Goal: Task Accomplishment & Management: Manage account settings

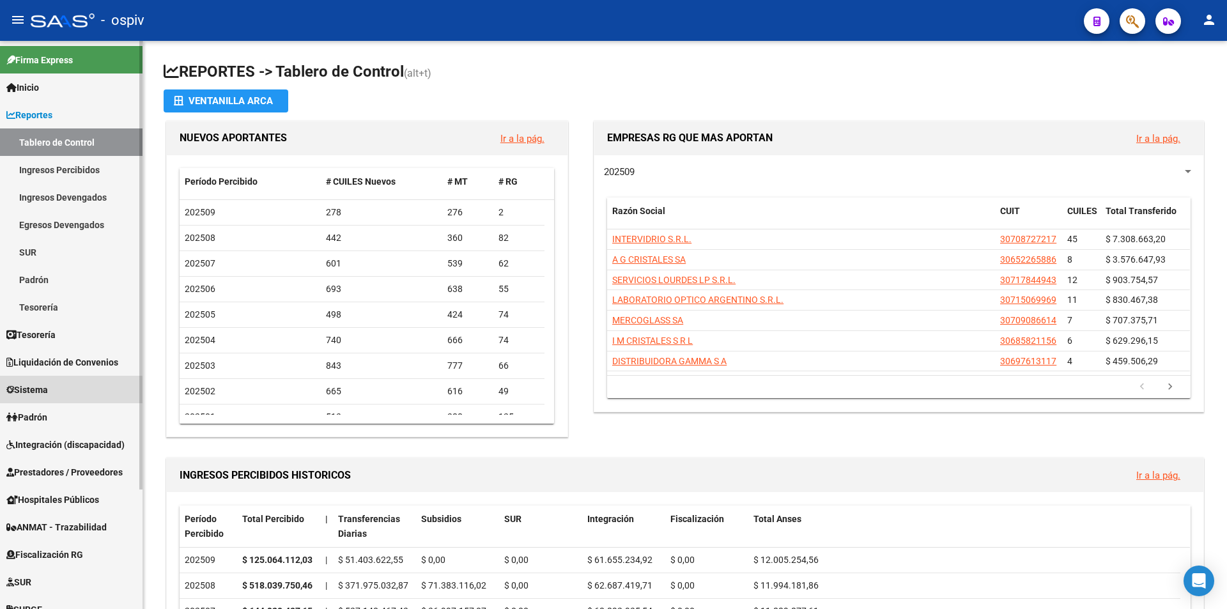
click at [48, 392] on span "Sistema" at bounding box center [27, 390] width 42 height 14
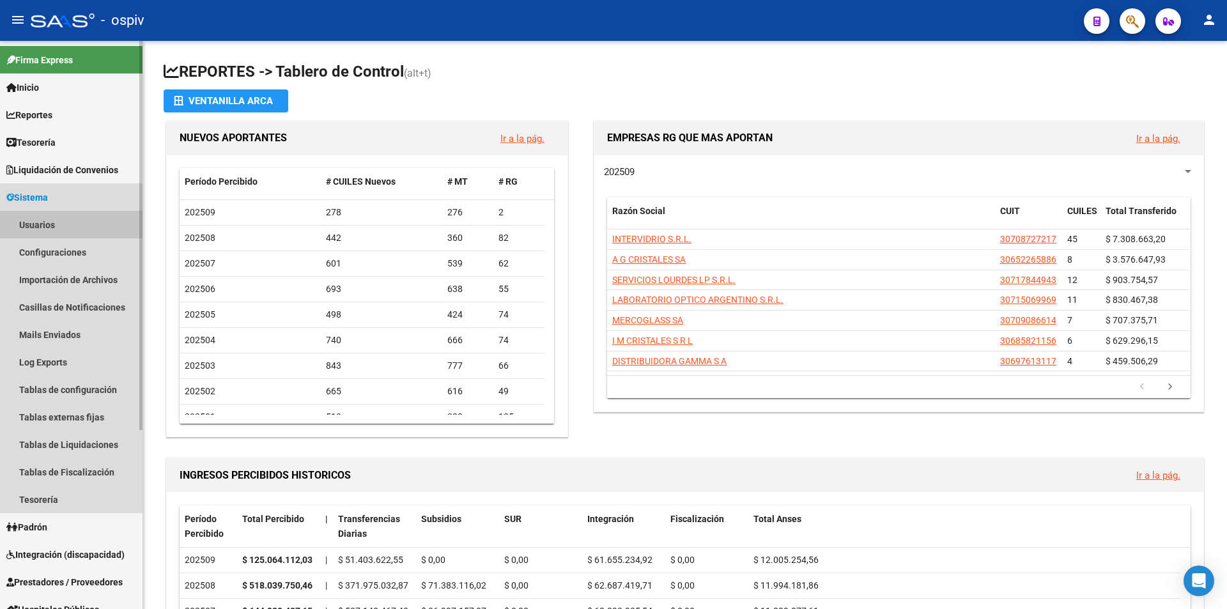
click at [52, 226] on link "Usuarios" at bounding box center [71, 224] width 142 height 27
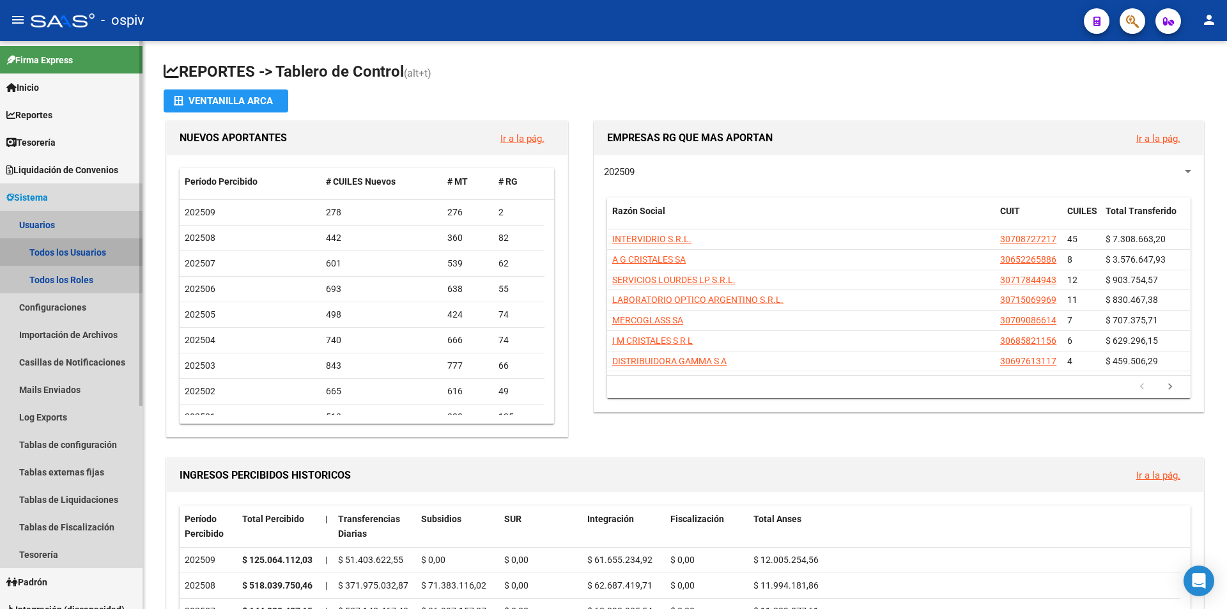
click at [47, 251] on link "Todos los Usuarios" at bounding box center [71, 251] width 142 height 27
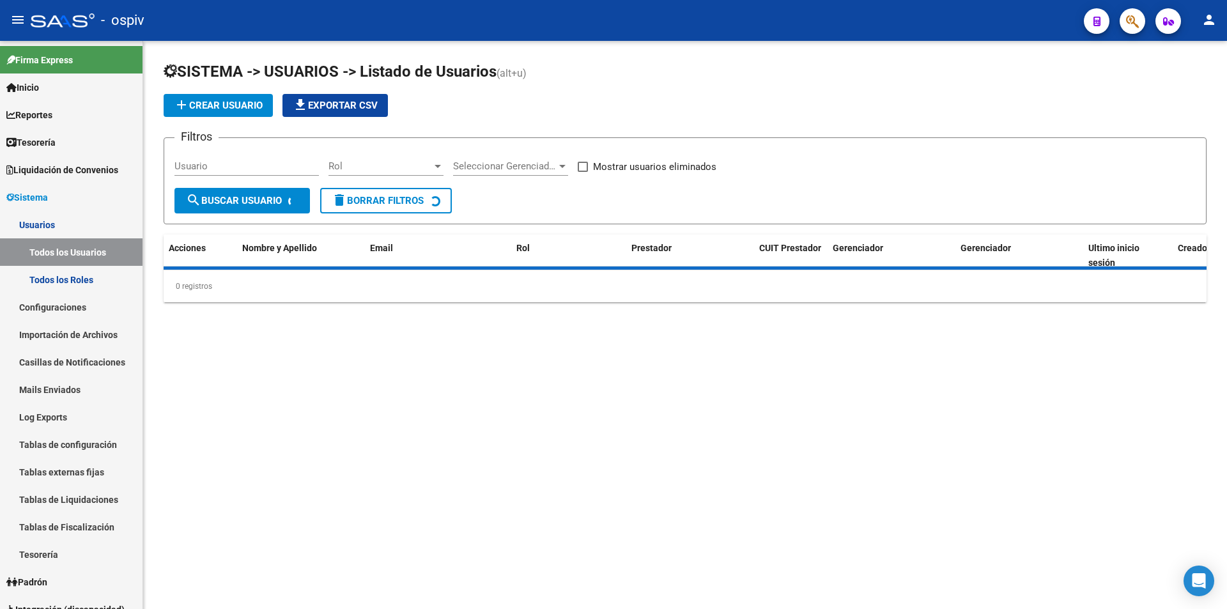
click at [205, 80] on span "SISTEMA -> USUARIOS -> Listado de Usuarios" at bounding box center [330, 72] width 333 height 18
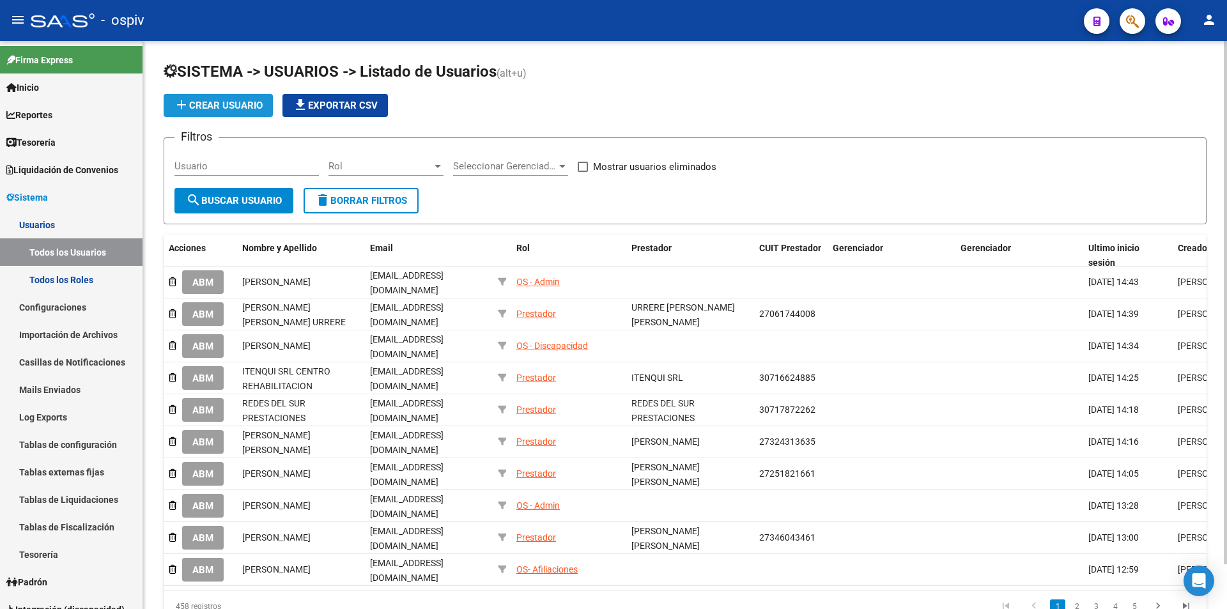
click at [206, 105] on span "add Crear Usuario" at bounding box center [218, 106] width 89 height 12
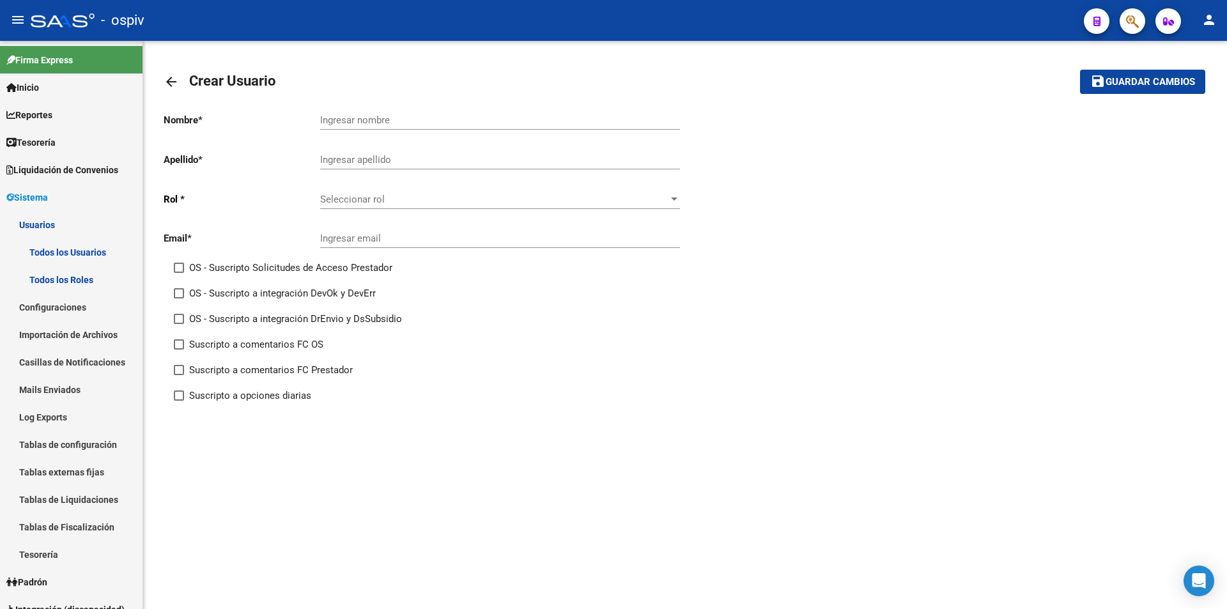
click at [369, 197] on span "Seleccionar rol" at bounding box center [494, 200] width 348 height 12
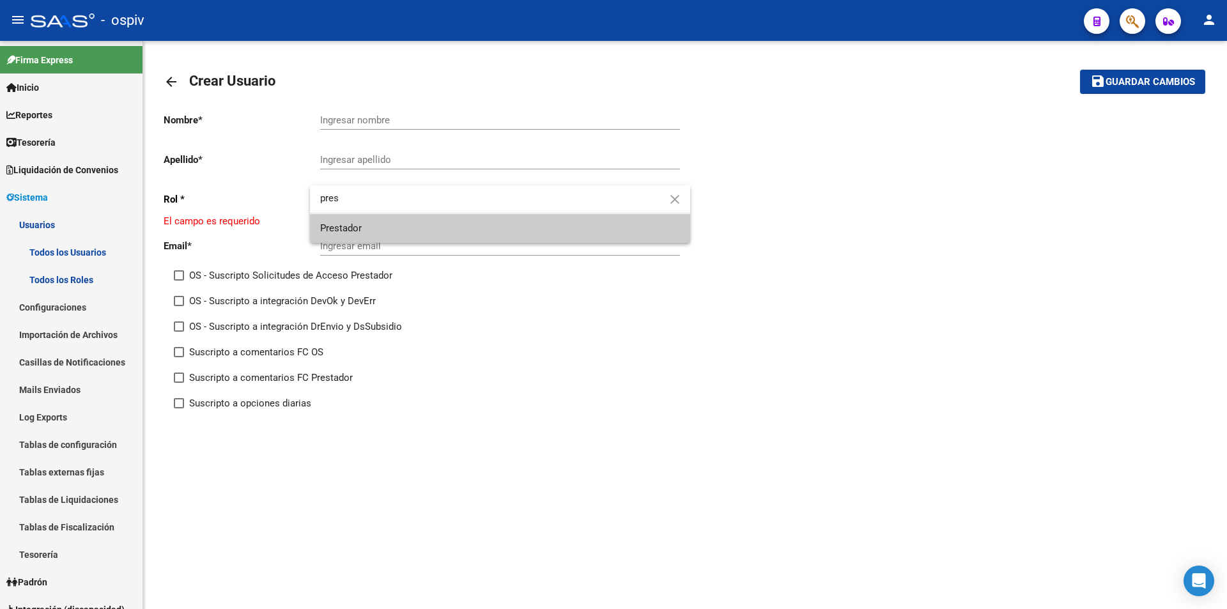
type input "pres"
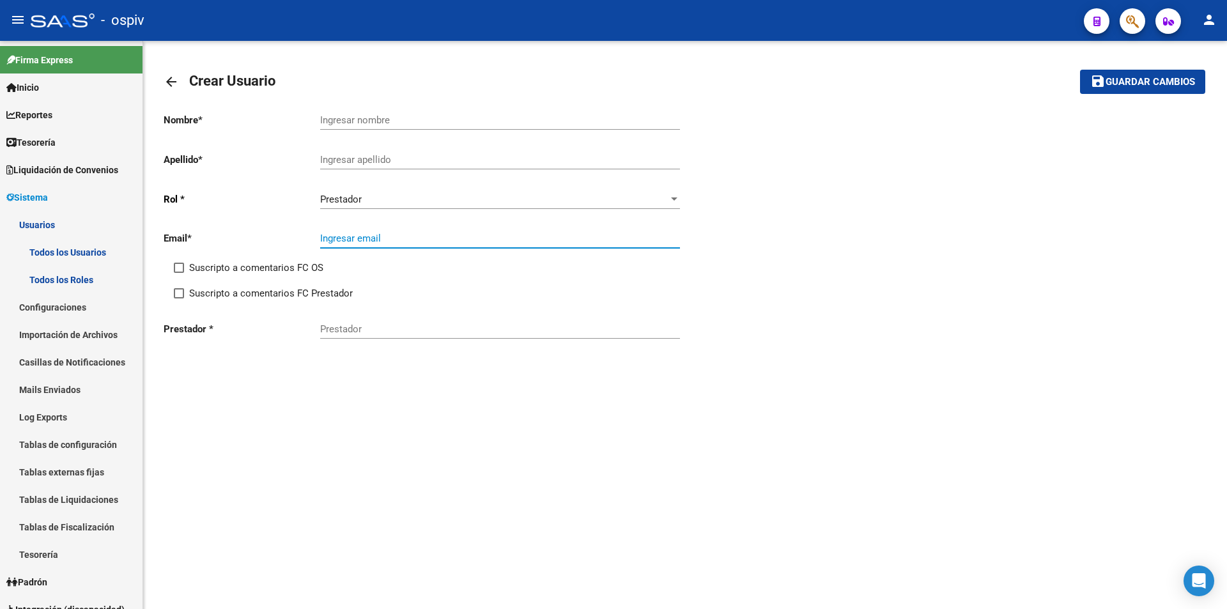
paste input "[EMAIL_ADDRESS][PERSON_NAME][DOMAIN_NAME]"
type input "[EMAIL_ADDRESS][PERSON_NAME][DOMAIN_NAME]"
click at [178, 273] on label "Suscripto a comentarios FC OS" at bounding box center [249, 267] width 150 height 15
click at [178, 273] on input "Suscripto a comentarios FC OS" at bounding box center [178, 273] width 1 height 1
checkbox input "true"
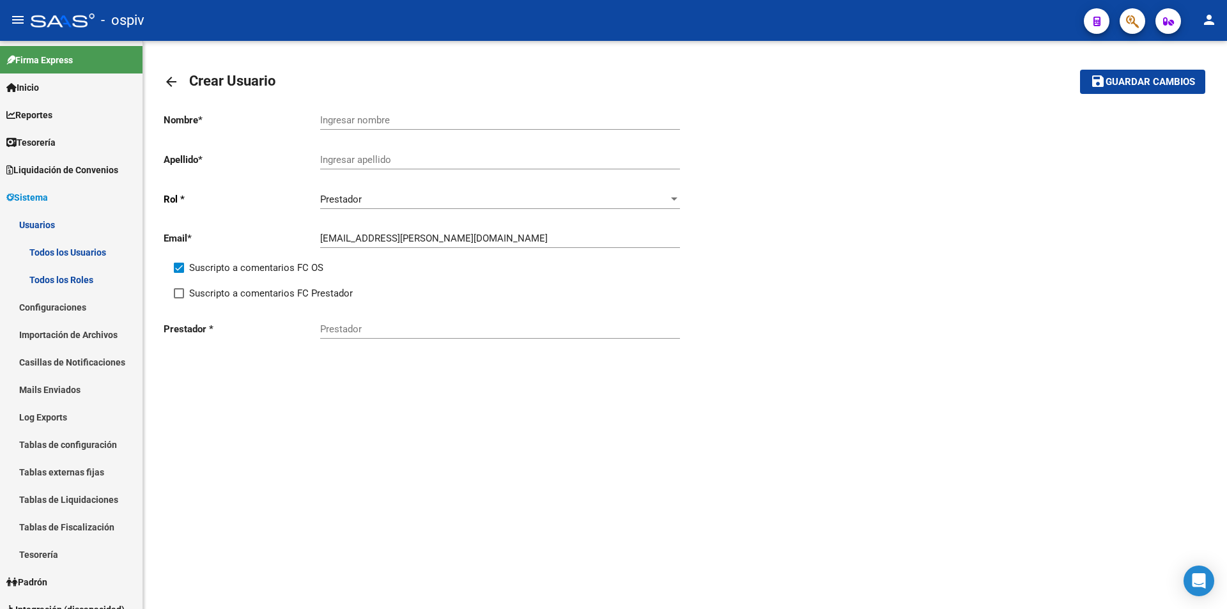
click at [177, 304] on div "Suscripto a comentarios FC Prestador" at bounding box center [434, 299] width 521 height 26
click at [177, 296] on span at bounding box center [179, 293] width 10 height 10
click at [178, 298] on input "Suscripto a comentarios FC Prestador" at bounding box center [178, 298] width 1 height 1
checkbox input "true"
click at [398, 333] on input "Prestador" at bounding box center [500, 329] width 360 height 12
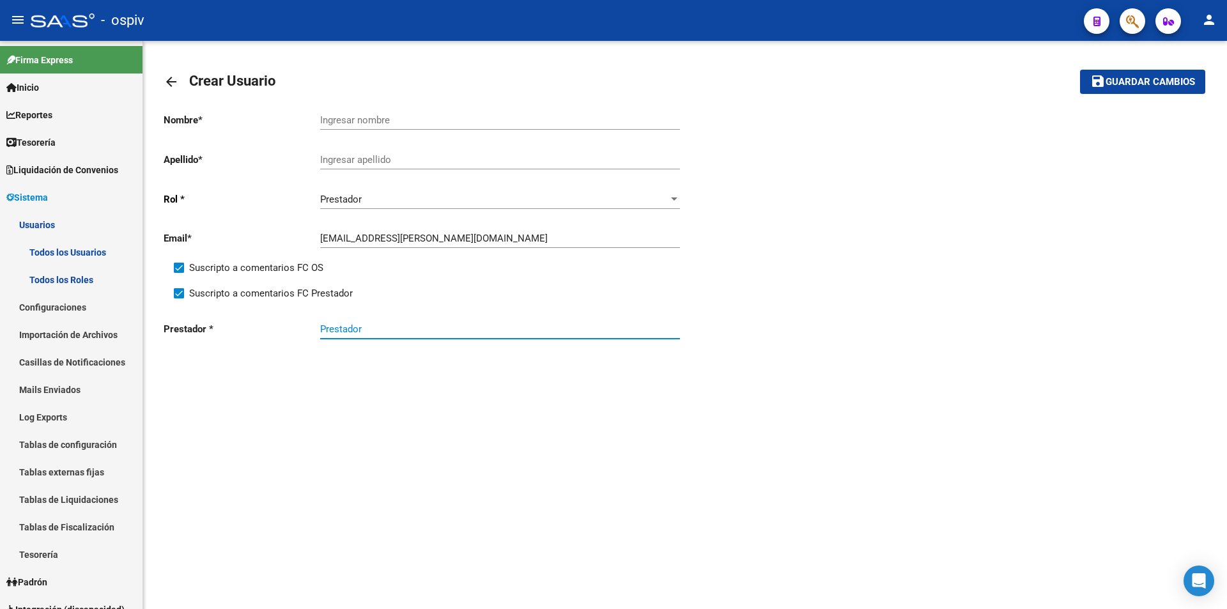
paste input "[PERSON_NAME] [PERSON_NAME]"
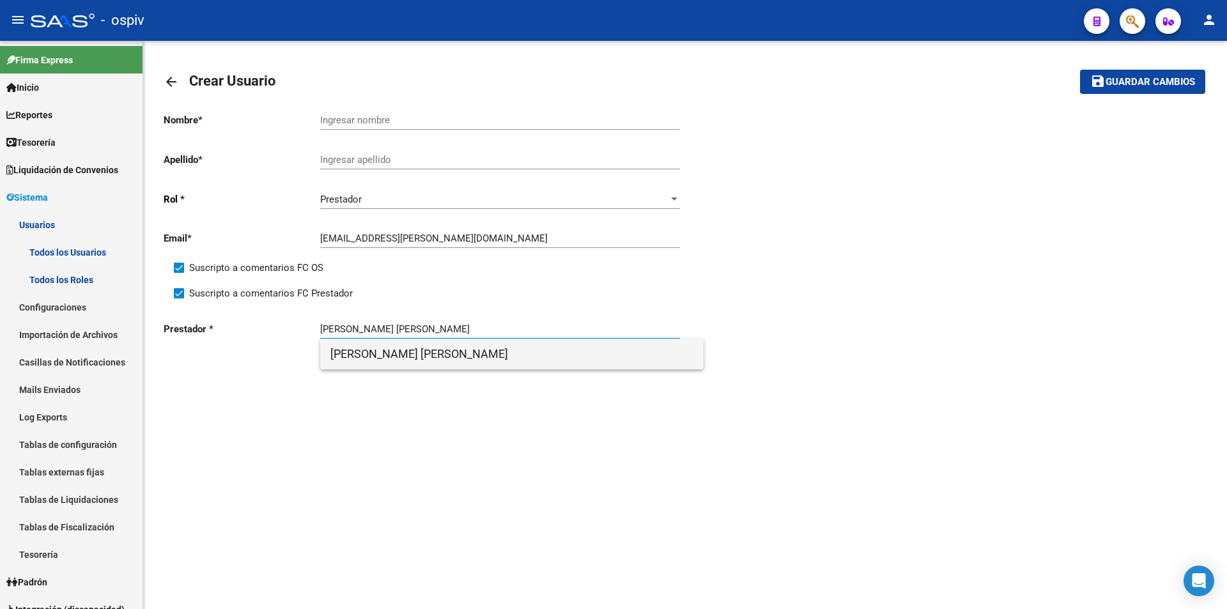
type input "[PERSON_NAME] [PERSON_NAME]"
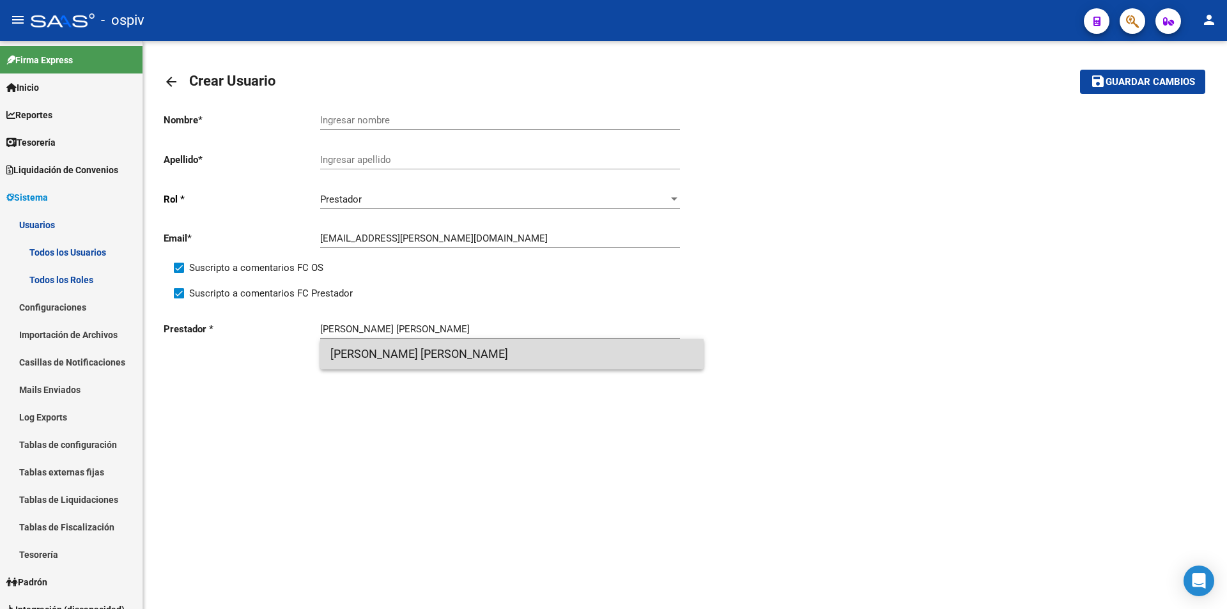
click at [400, 358] on span "[PERSON_NAME] [PERSON_NAME]" at bounding box center [511, 354] width 363 height 31
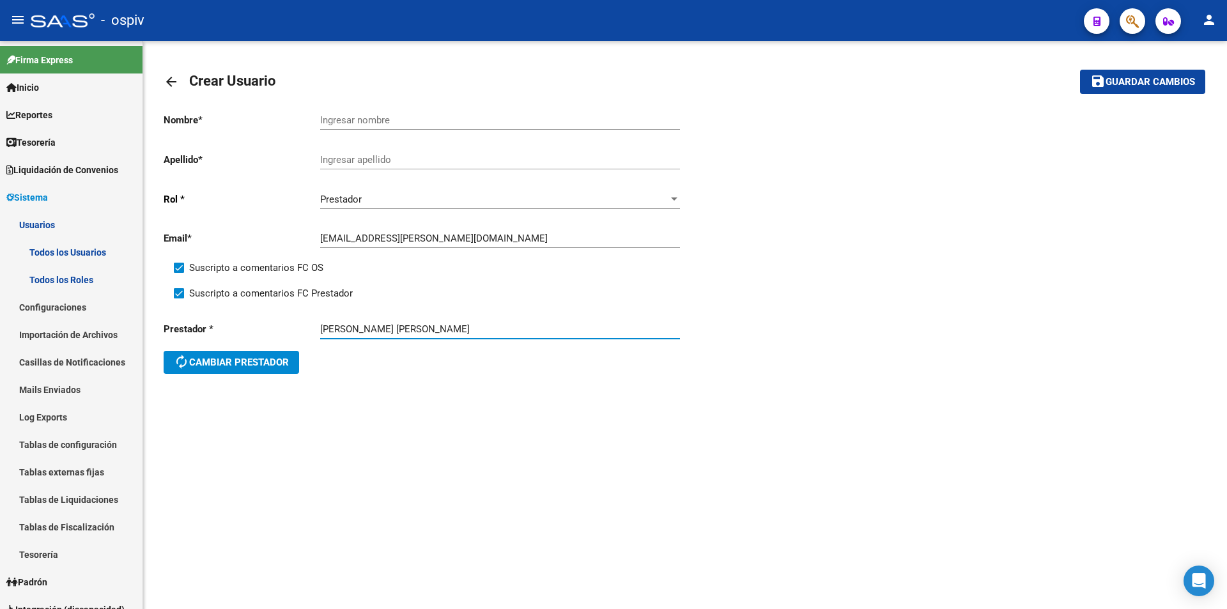
drag, startPoint x: 357, startPoint y: 327, endPoint x: 489, endPoint y: 312, distance: 133.6
click at [489, 312] on div "[PERSON_NAME] [PERSON_NAME]" at bounding box center [500, 324] width 360 height 27
click at [380, 124] on input "Ingresar nombre" at bounding box center [500, 120] width 360 height 12
paste input "LIDA VICTORIA"
type input "LIDA VICTORIA"
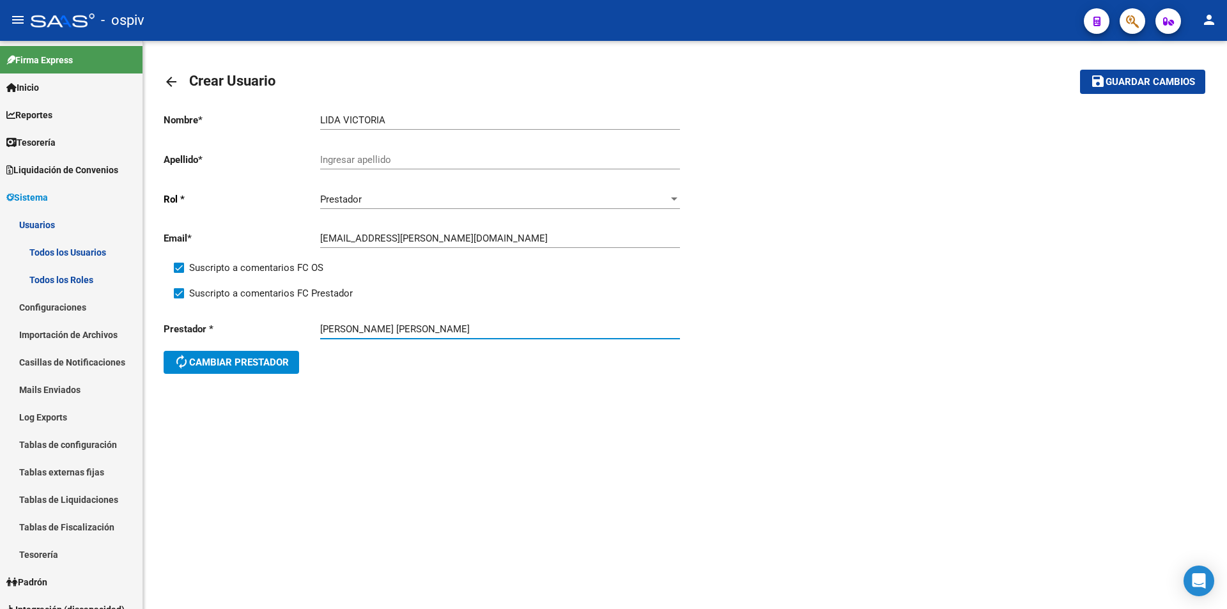
drag, startPoint x: 355, startPoint y: 328, endPoint x: 286, endPoint y: 335, distance: 69.4
click at [287, 335] on div "Prestador * [PERSON_NAME] [PERSON_NAME] Prestador autorenew Cambiar prestador" at bounding box center [424, 349] width 521 height 77
click at [367, 155] on input "Ingresar apellido" at bounding box center [500, 160] width 360 height 12
paste input "PRIOTTI"
type input "PRIOTTI"
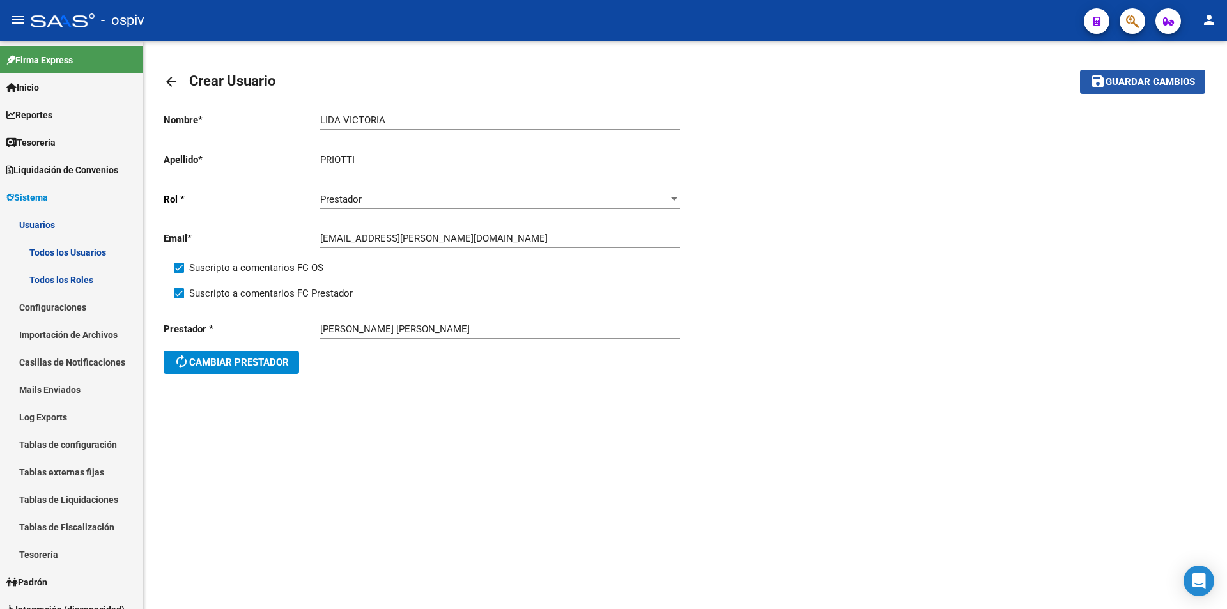
click at [1122, 86] on span "Guardar cambios" at bounding box center [1149, 83] width 89 height 12
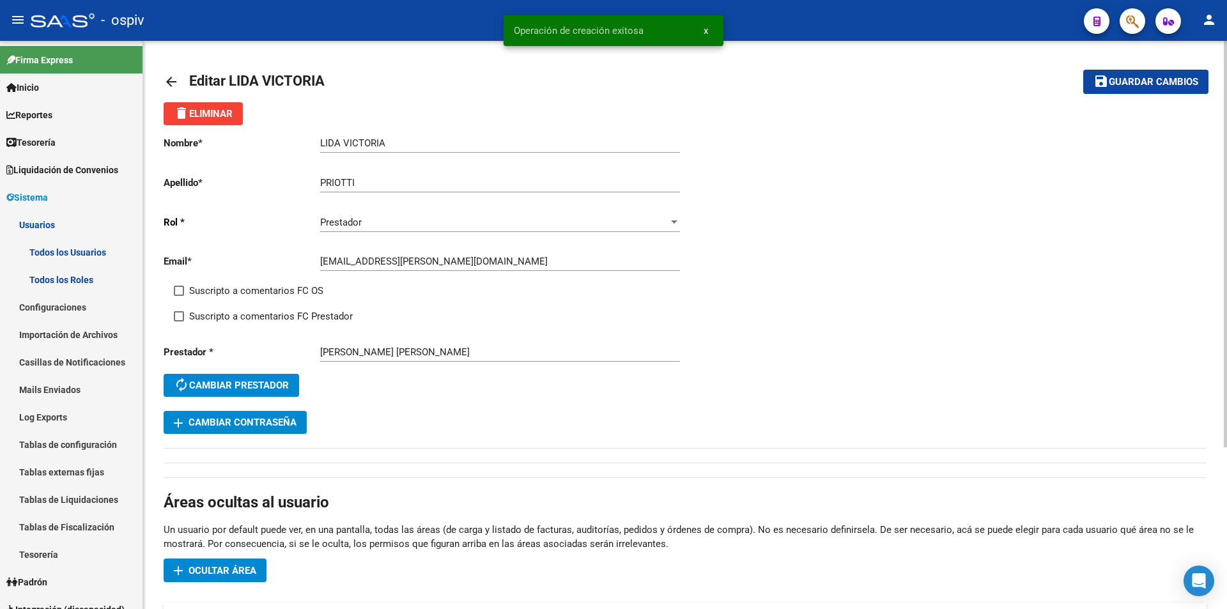
click at [180, 296] on label "Suscripto a comentarios FC OS" at bounding box center [249, 290] width 150 height 15
click at [179, 296] on input "Suscripto a comentarios FC OS" at bounding box center [178, 296] width 1 height 1
checkbox input "true"
click at [179, 323] on label "Suscripto a comentarios FC Prestador" at bounding box center [263, 316] width 179 height 15
click at [179, 322] on input "Suscripto a comentarios FC Prestador" at bounding box center [178, 321] width 1 height 1
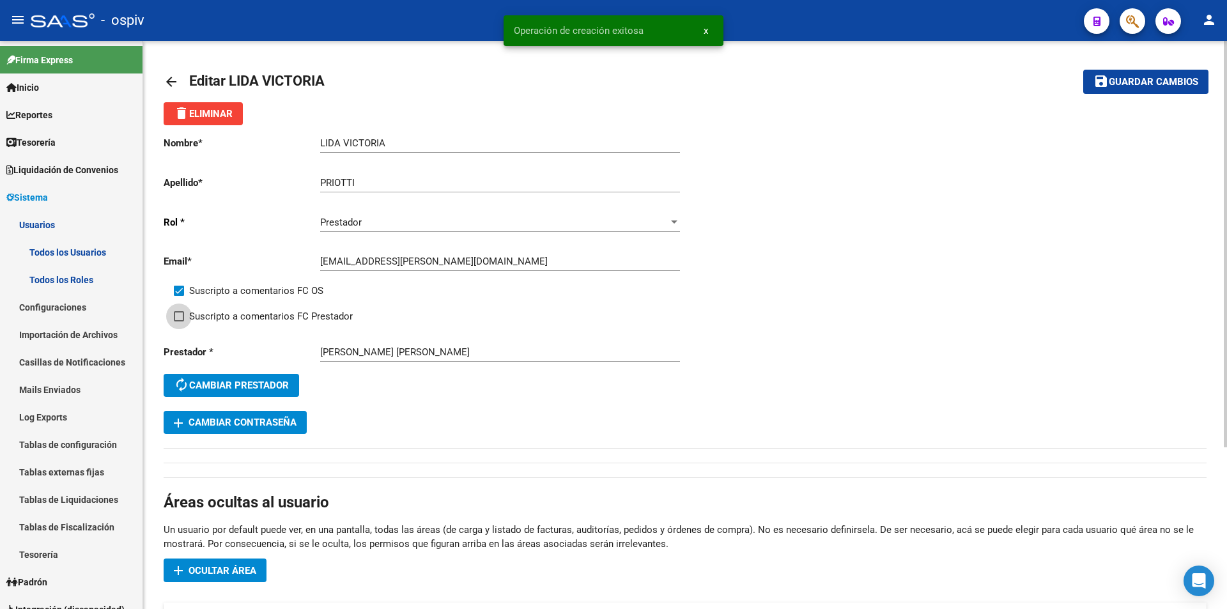
checkbox input "true"
click at [1122, 93] on mat-toolbar-row "save Guardar cambios" at bounding box center [1099, 81] width 217 height 41
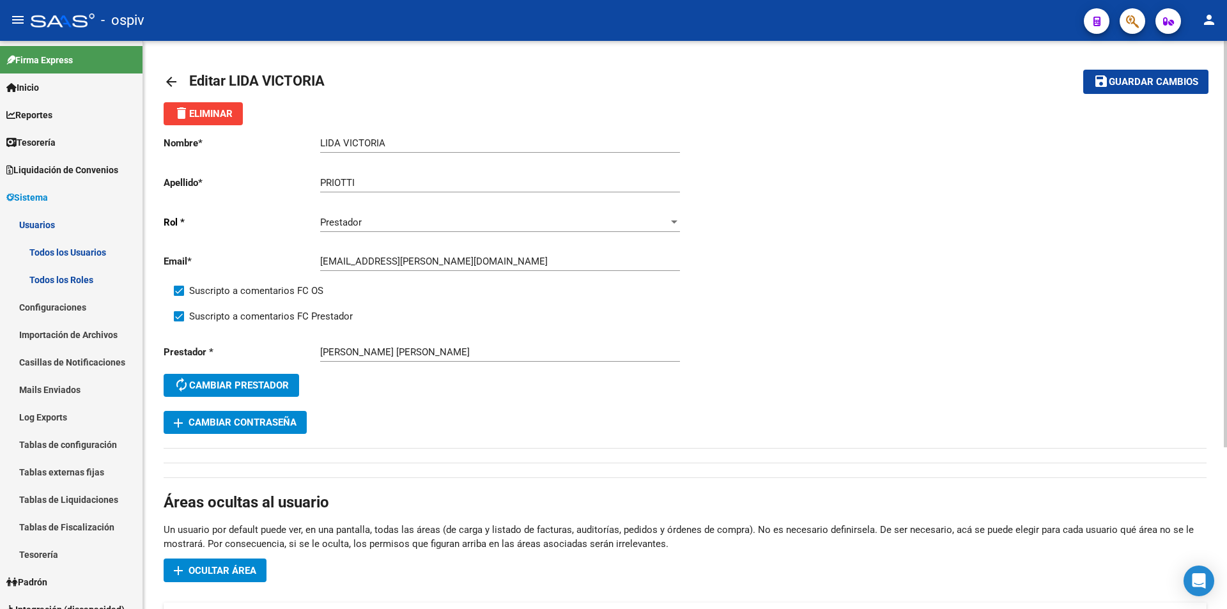
click at [176, 296] on span at bounding box center [179, 291] width 10 height 10
click at [178, 296] on input "Suscripto a comentarios FC OS" at bounding box center [178, 296] width 1 height 1
checkbox input "false"
click at [1151, 98] on mat-toolbar-row "save Guardar cambios" at bounding box center [1099, 81] width 217 height 41
click at [1153, 88] on span "Guardar cambios" at bounding box center [1153, 83] width 89 height 12
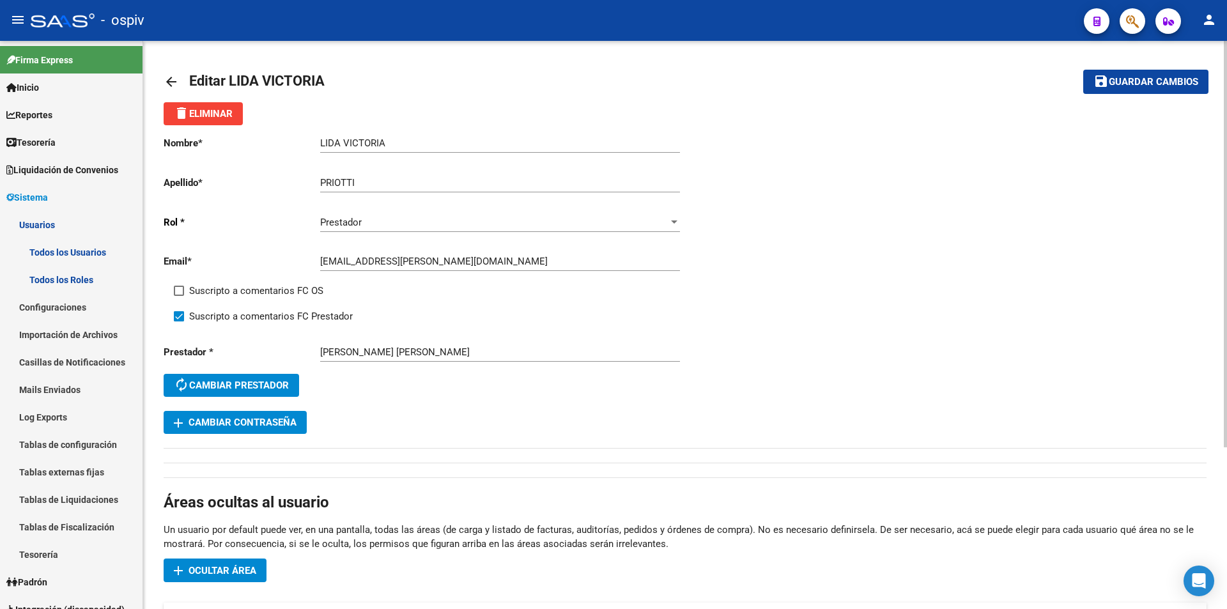
click at [169, 79] on mat-icon "arrow_back" at bounding box center [171, 81] width 15 height 15
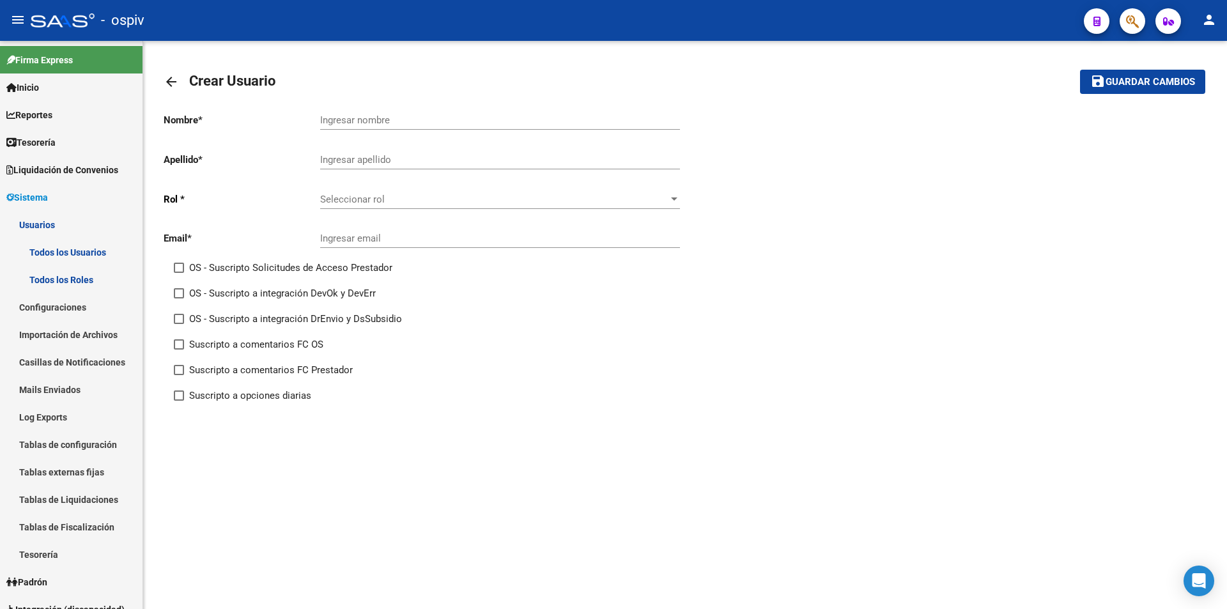
click at [387, 203] on span "Seleccionar rol" at bounding box center [494, 200] width 348 height 12
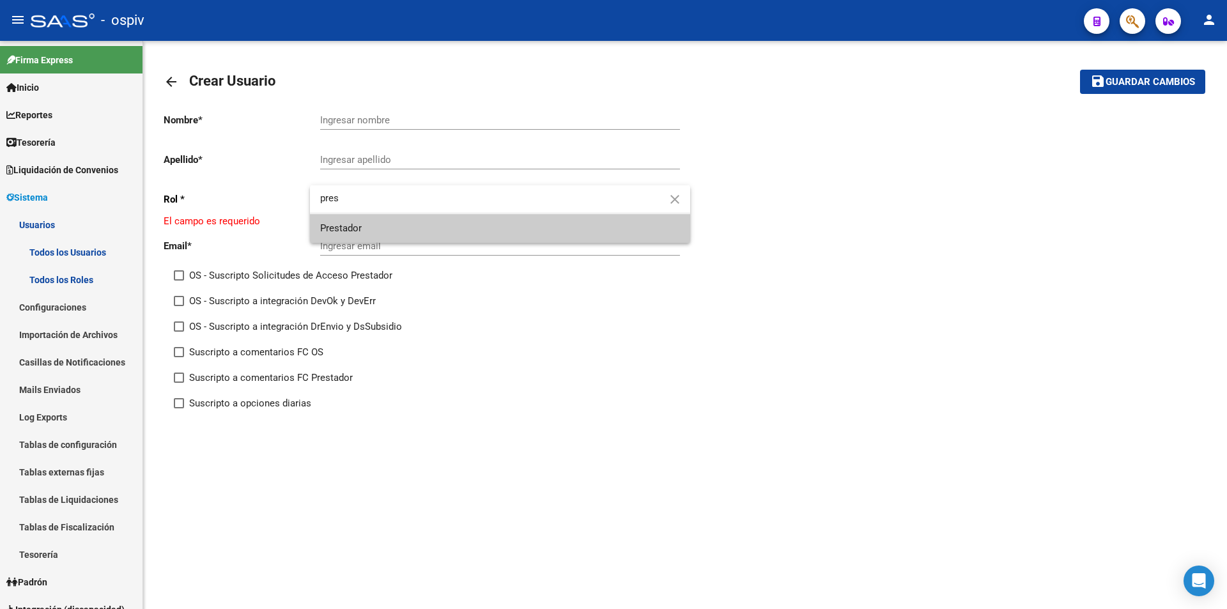
type input "pres"
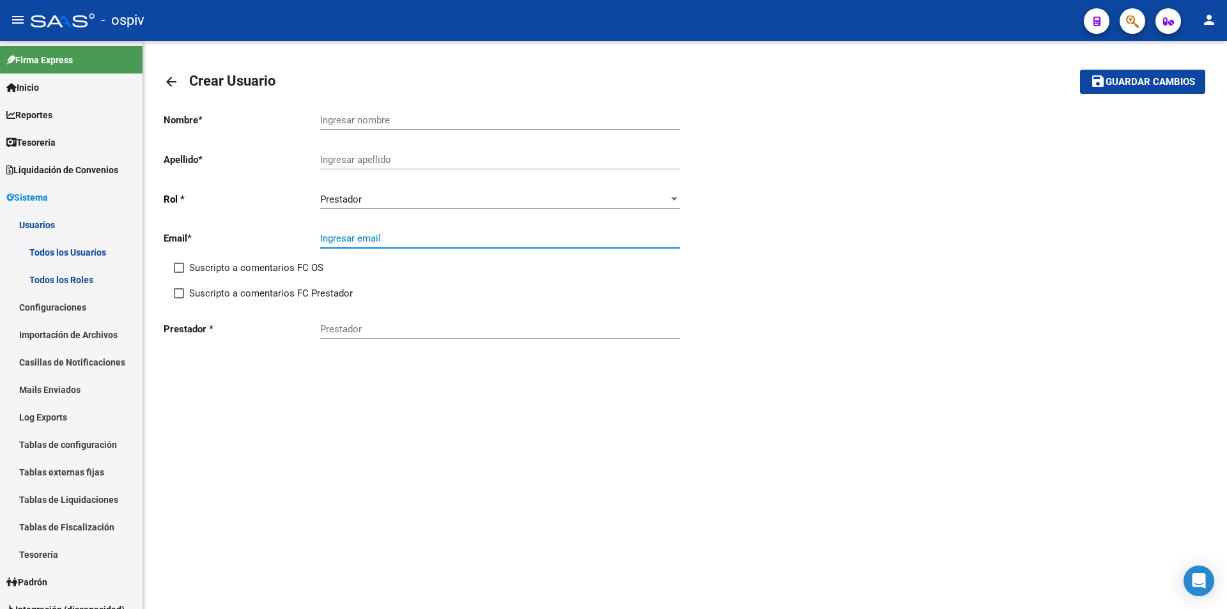
paste input "[EMAIL_ADDRESS][DOMAIN_NAME]"
type input "[EMAIL_ADDRESS][DOMAIN_NAME]"
click at [179, 268] on span at bounding box center [179, 268] width 10 height 10
click at [179, 273] on input "Suscripto a comentarios FC OS" at bounding box center [178, 273] width 1 height 1
click at [182, 266] on span at bounding box center [179, 268] width 10 height 10
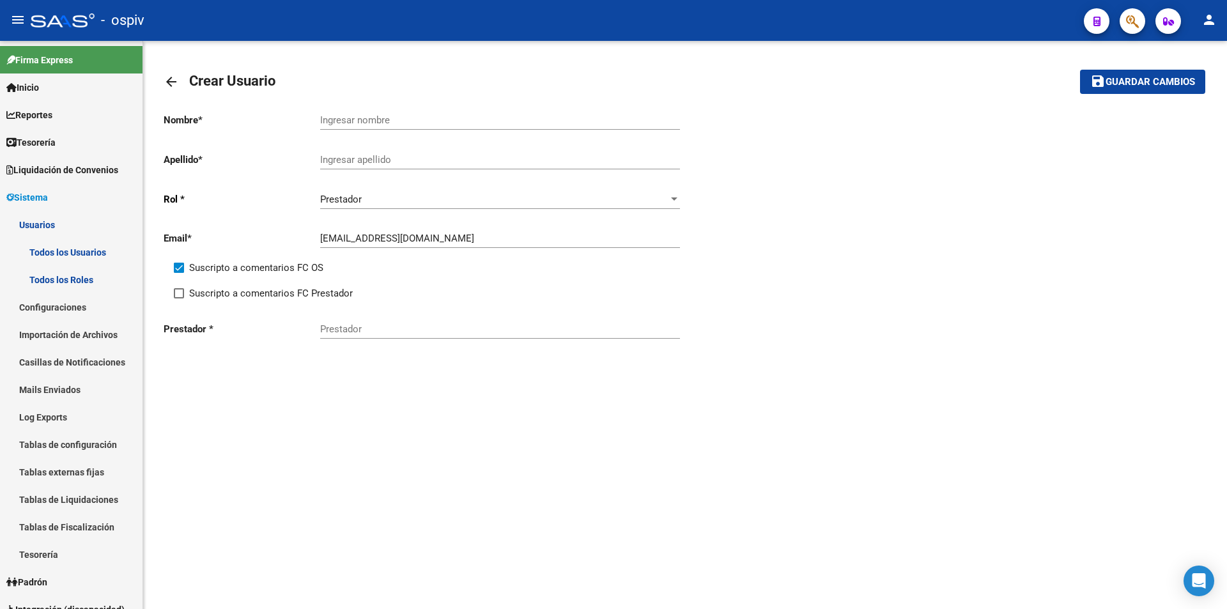
click at [179, 273] on input "Suscripto a comentarios FC OS" at bounding box center [178, 273] width 1 height 1
checkbox input "false"
click at [432, 328] on input "Prestador" at bounding box center [500, 329] width 360 height 12
paste input "[PERSON_NAME] [PERSON_NAME]"
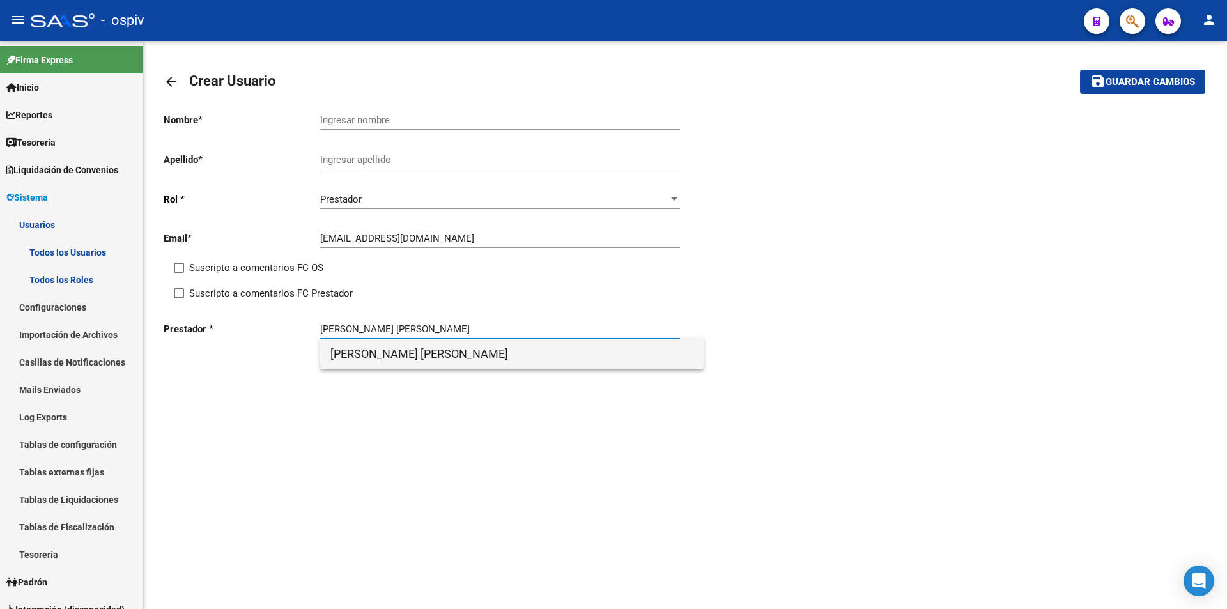
type input "[PERSON_NAME] [PERSON_NAME]"
click at [435, 350] on span "[PERSON_NAME] [PERSON_NAME]" at bounding box center [511, 354] width 363 height 31
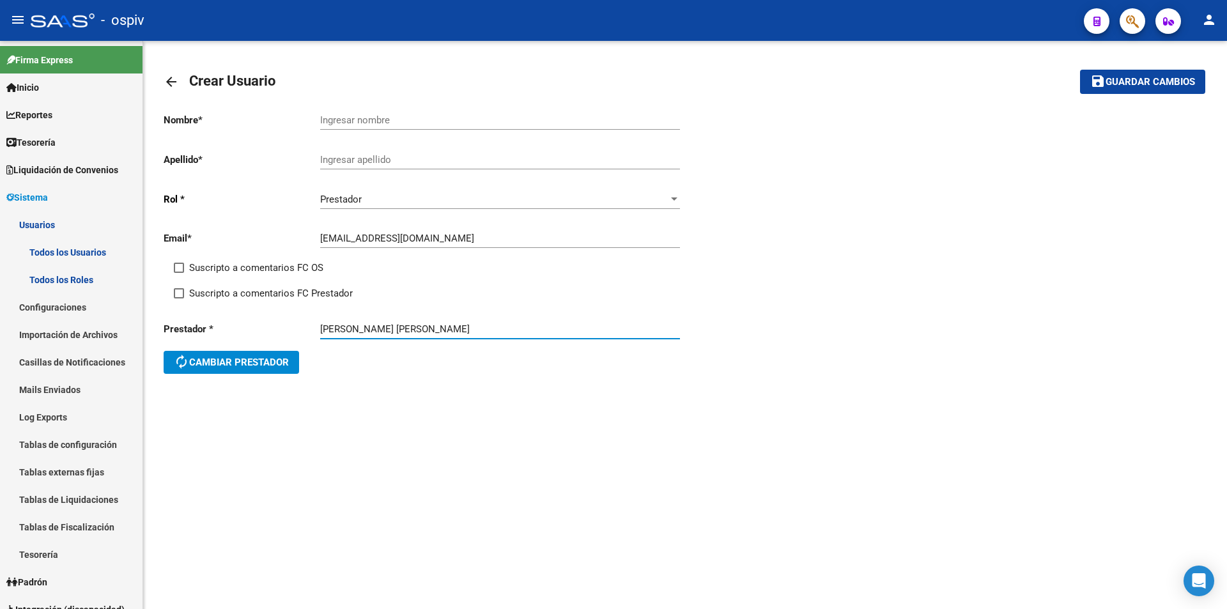
drag, startPoint x: 365, startPoint y: 330, endPoint x: 487, endPoint y: 332, distance: 121.4
click at [487, 332] on input "[PERSON_NAME] [PERSON_NAME]" at bounding box center [500, 329] width 360 height 12
click at [365, 113] on div "Ingresar nombre" at bounding box center [500, 115] width 360 height 27
paste input "[PERSON_NAME] [PERSON_NAME]"
type input "[PERSON_NAME] [PERSON_NAME]"
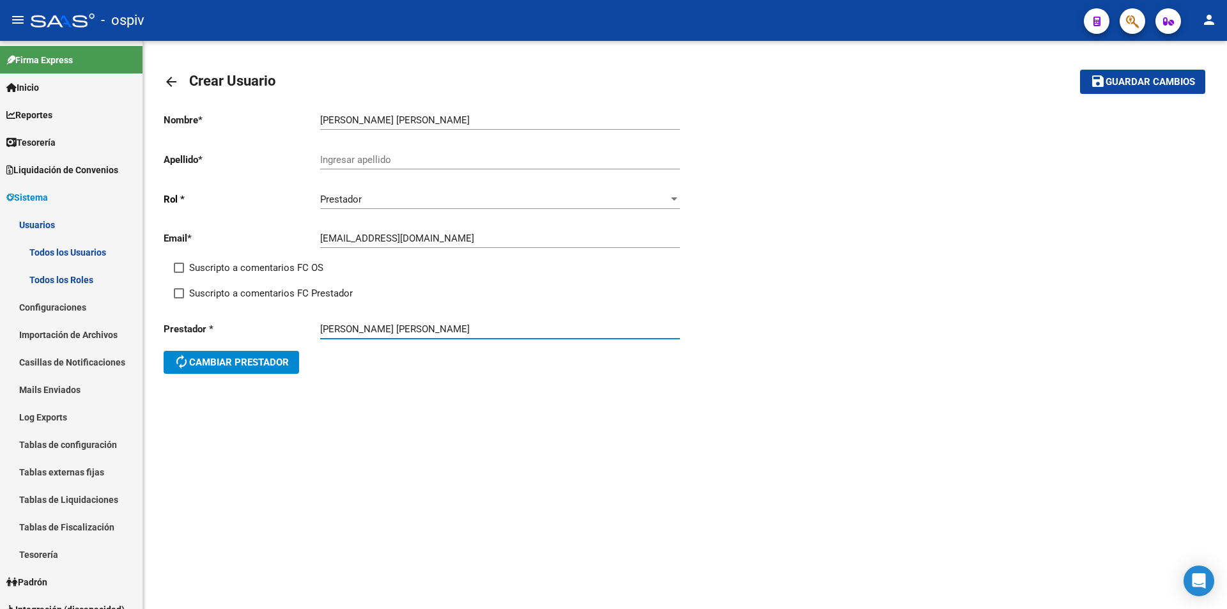
drag, startPoint x: 363, startPoint y: 330, endPoint x: 305, endPoint y: 326, distance: 57.6
click at [306, 326] on div "Prestador * [PERSON_NAME] [PERSON_NAME] Prestador autorenew Cambiar prestador" at bounding box center [424, 349] width 521 height 77
click at [365, 164] on input "Ingresar apellido" at bounding box center [500, 160] width 360 height 12
paste input "[PERSON_NAME]"
type input "[PERSON_NAME]"
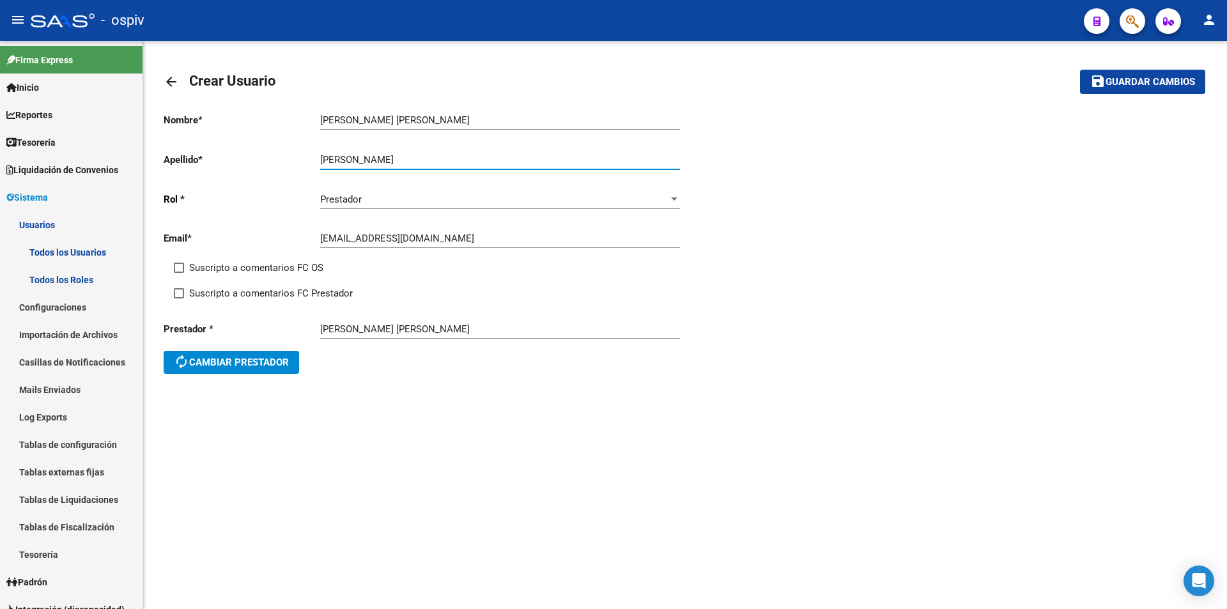
click at [1150, 86] on span "Guardar cambios" at bounding box center [1149, 83] width 89 height 12
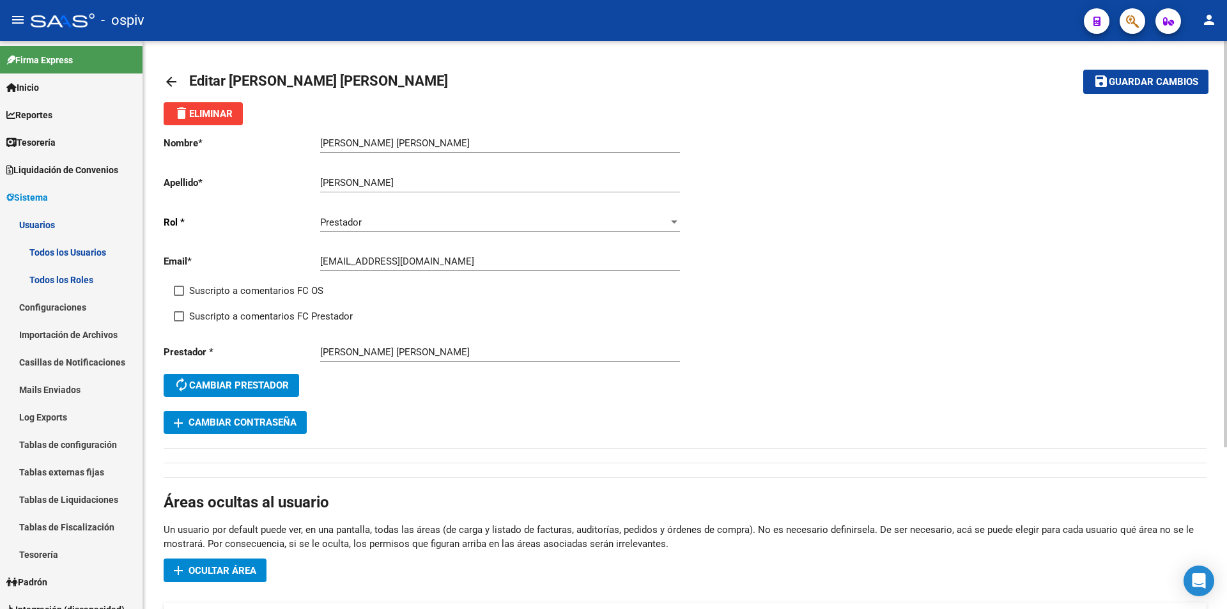
click at [170, 77] on mat-icon "arrow_back" at bounding box center [171, 81] width 15 height 15
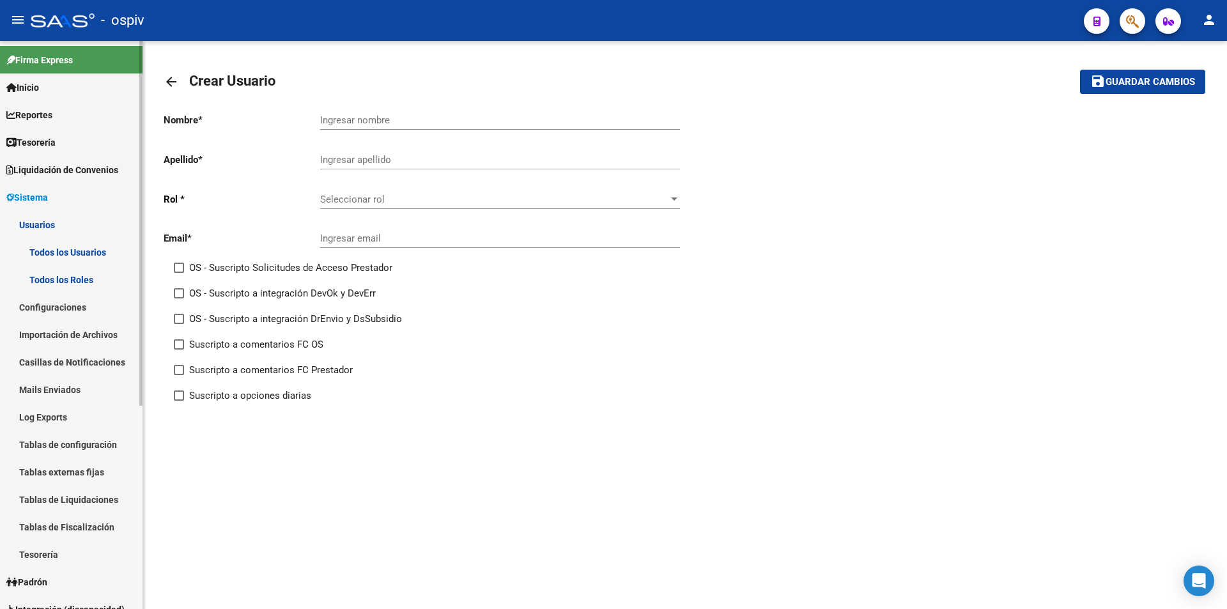
click at [76, 257] on link "Todos los Usuarios" at bounding box center [71, 251] width 142 height 27
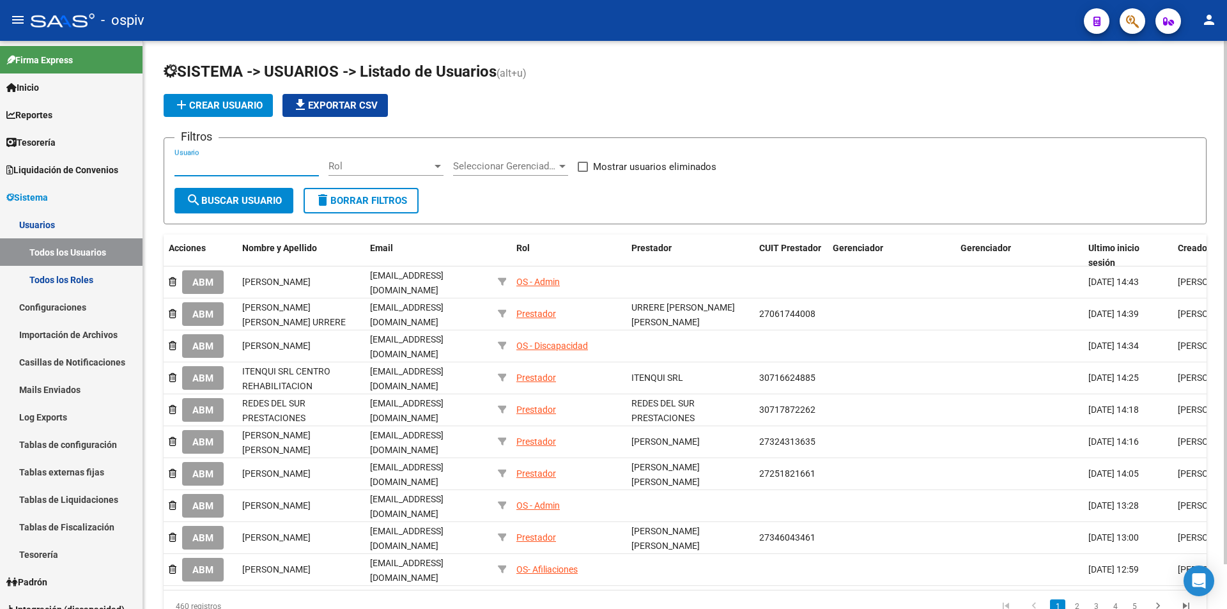
click at [245, 166] on input "Usuario" at bounding box center [246, 166] width 144 height 12
paste input "[EMAIL_ADDRESS][DOMAIN_NAME]"
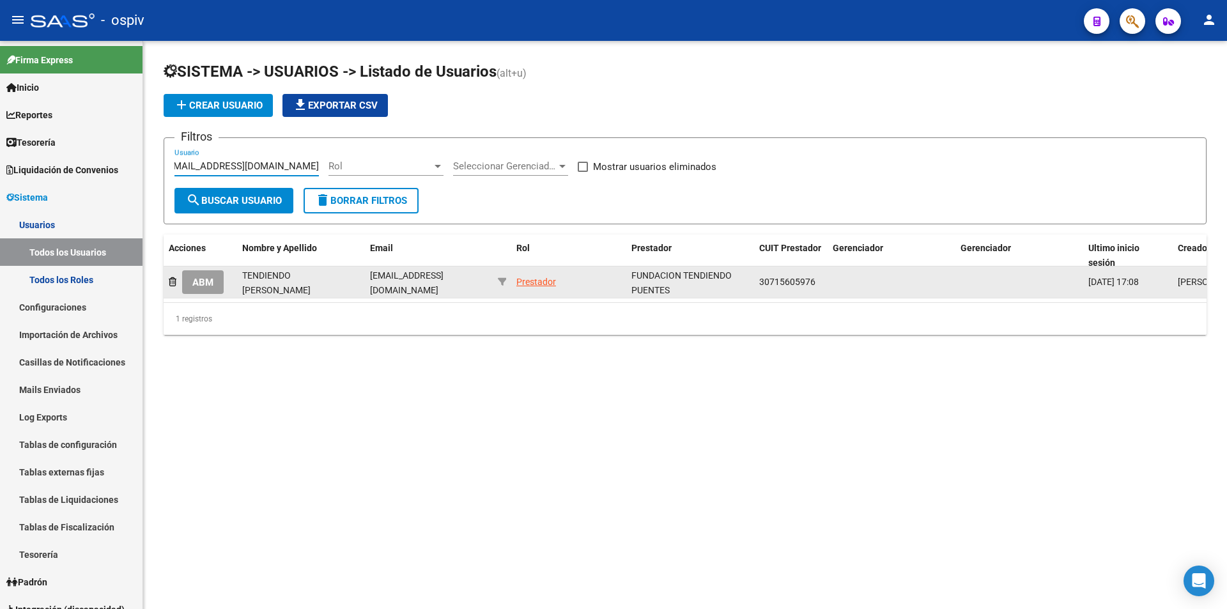
type input "[EMAIL_ADDRESS][DOMAIN_NAME]"
click at [217, 278] on button "ABM" at bounding box center [203, 282] width 42 height 24
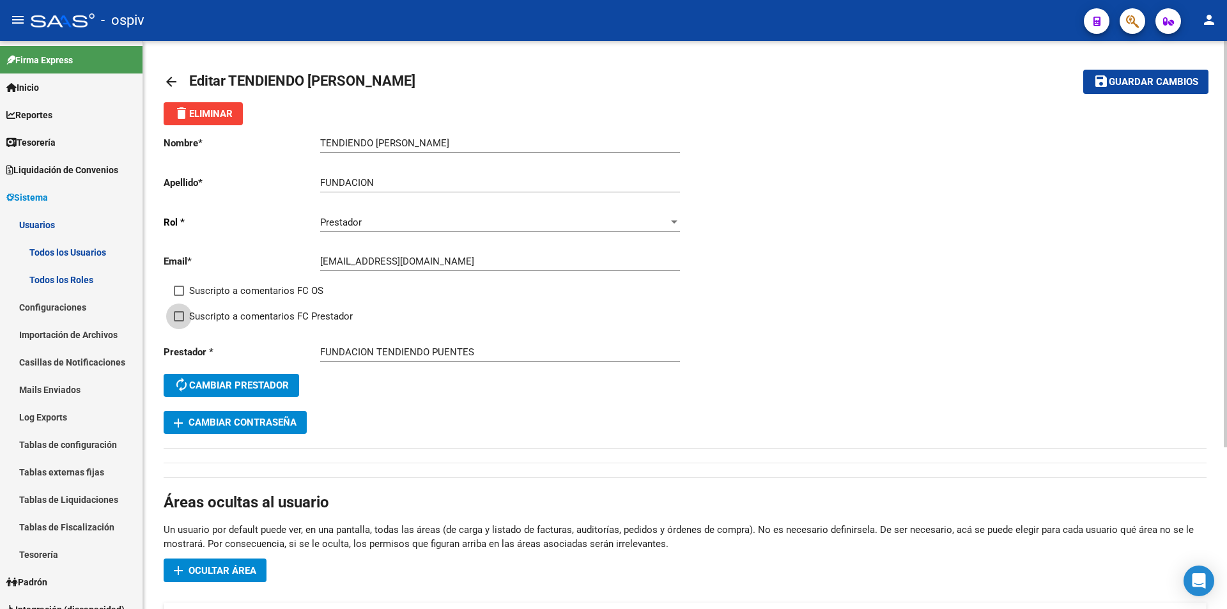
click at [185, 317] on label "Suscripto a comentarios FC Prestador" at bounding box center [263, 316] width 179 height 15
click at [179, 321] on input "Suscripto a comentarios FC Prestador" at bounding box center [178, 321] width 1 height 1
checkbox input "true"
click at [1125, 87] on span "Guardar cambios" at bounding box center [1153, 83] width 89 height 12
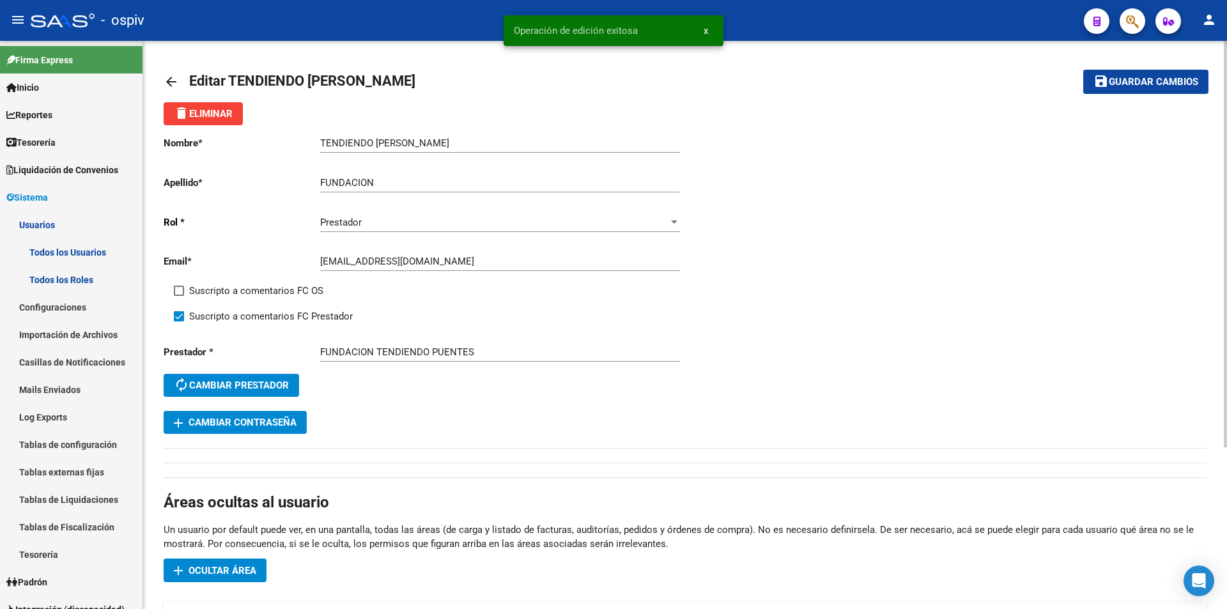
click at [180, 86] on link "arrow_back" at bounding box center [177, 81] width 26 height 30
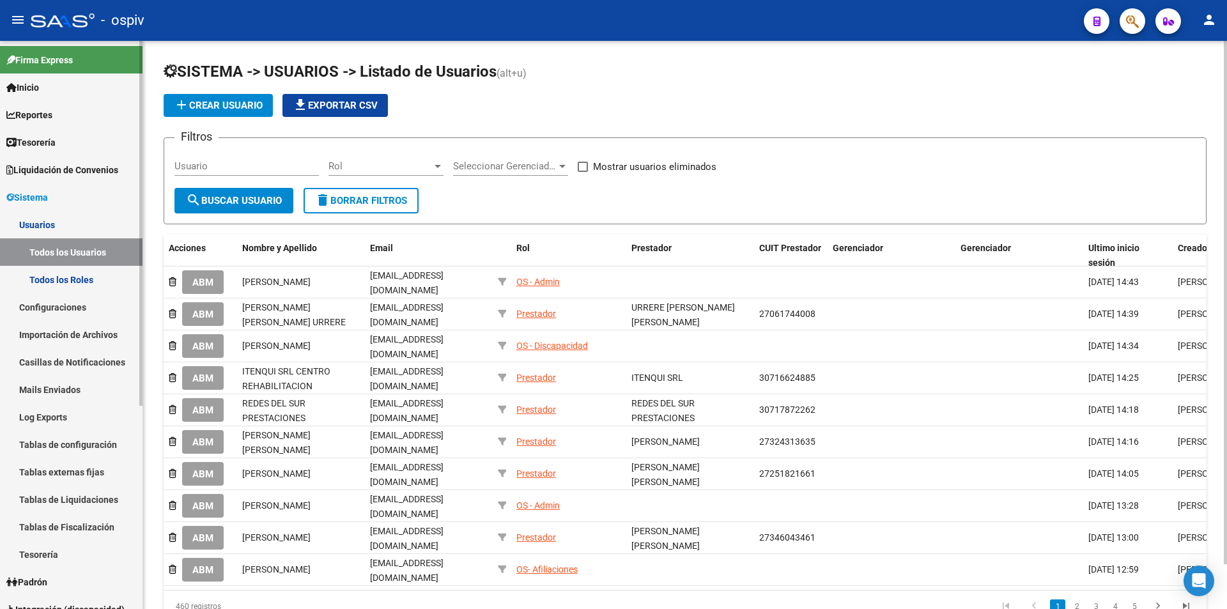
click at [70, 247] on link "Todos los Usuarios" at bounding box center [71, 251] width 142 height 27
click at [246, 158] on div "Usuario" at bounding box center [246, 161] width 144 height 27
paste input "[EMAIL_ADDRESS][DOMAIN_NAME]"
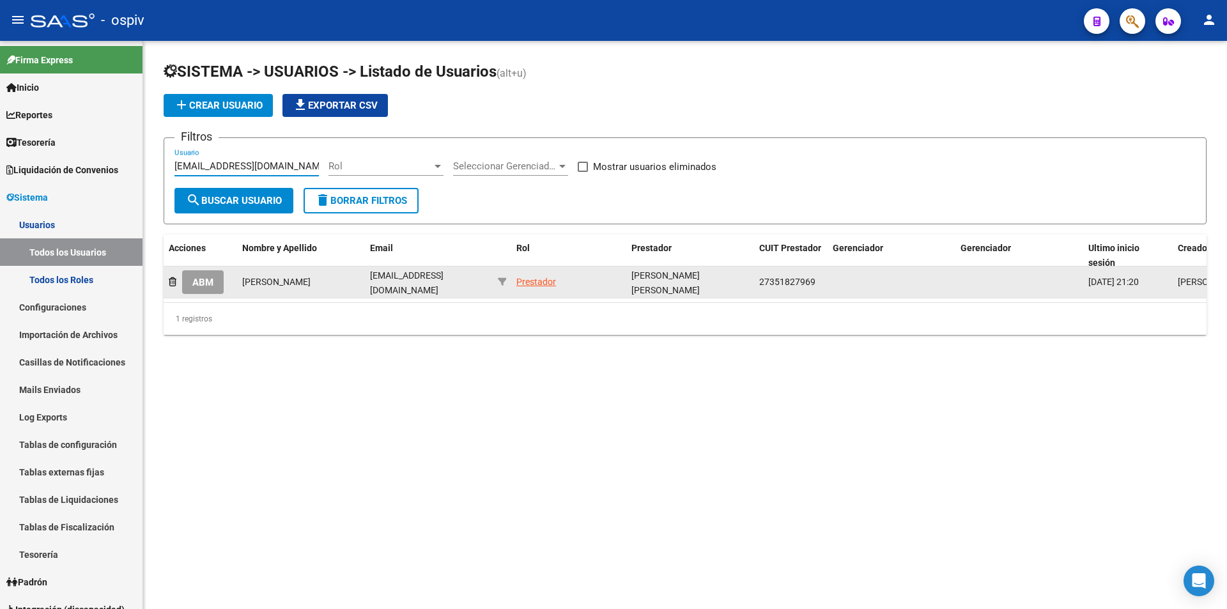
type input "[EMAIL_ADDRESS][DOMAIN_NAME]"
click at [207, 286] on span "ABM" at bounding box center [202, 283] width 21 height 12
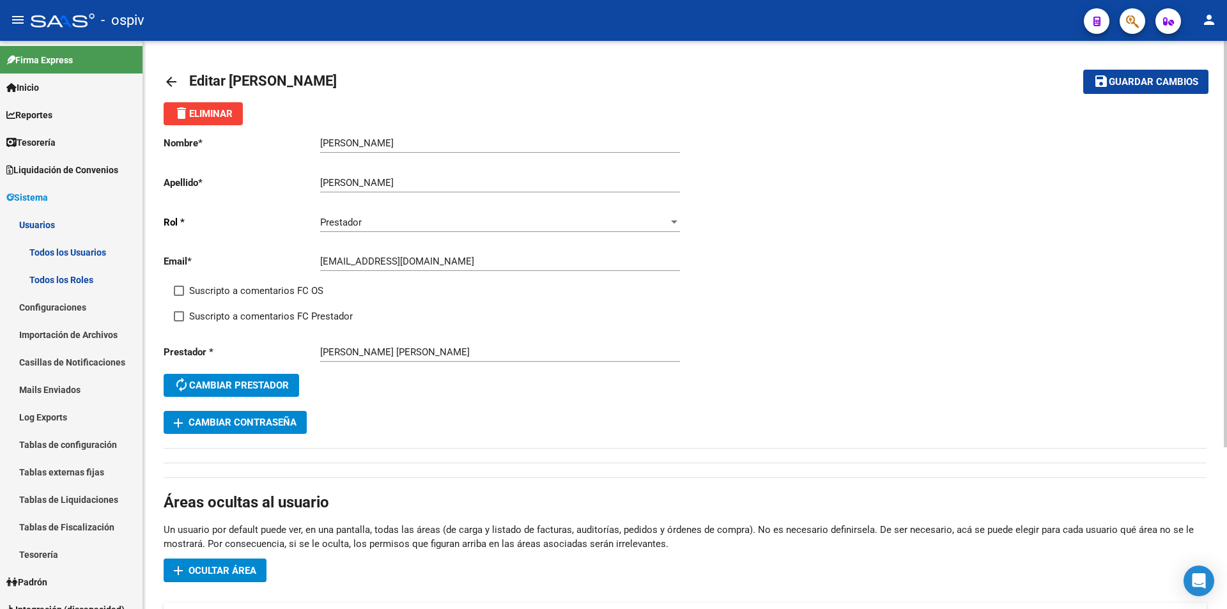
click at [166, 81] on mat-icon "arrow_back" at bounding box center [171, 81] width 15 height 15
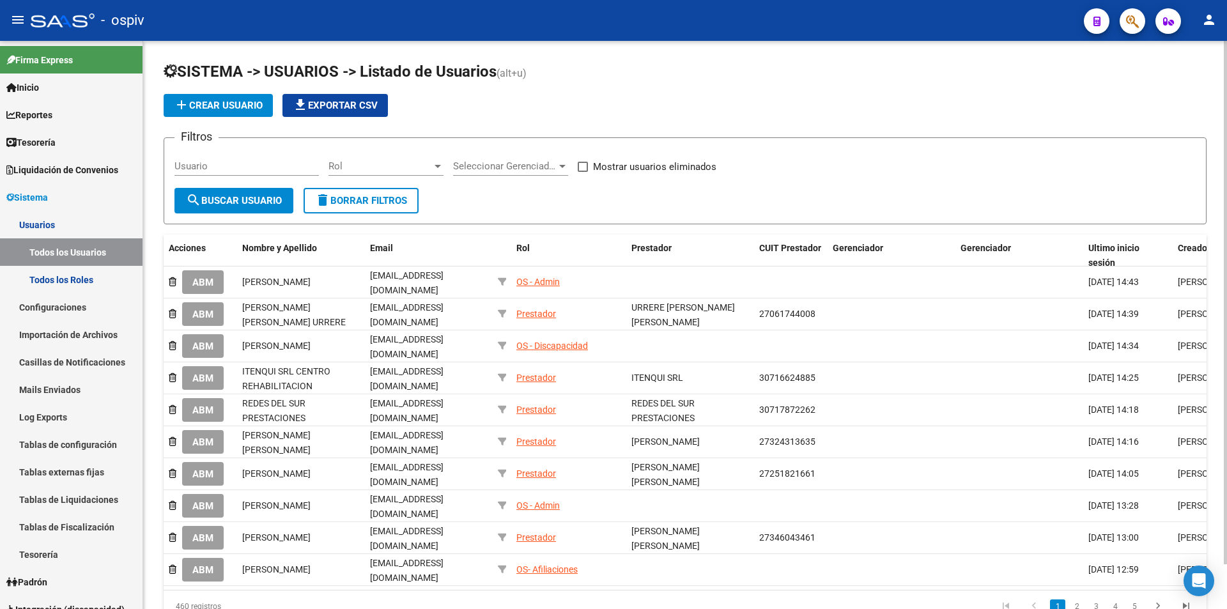
click at [261, 173] on div "Usuario" at bounding box center [246, 161] width 144 height 27
paste input "[EMAIL_ADDRESS][DOMAIN_NAME]"
type input "[EMAIL_ADDRESS][DOMAIN_NAME]"
click at [249, 199] on span "search Buscar Usuario" at bounding box center [234, 201] width 96 height 12
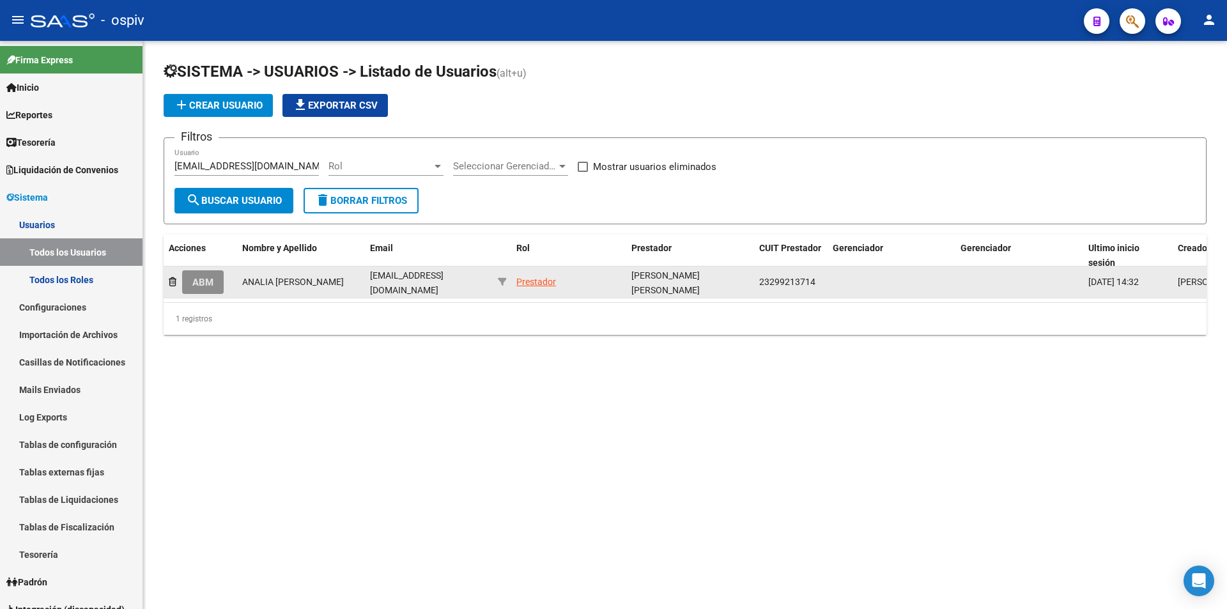
click at [217, 282] on button "ABM" at bounding box center [203, 282] width 42 height 24
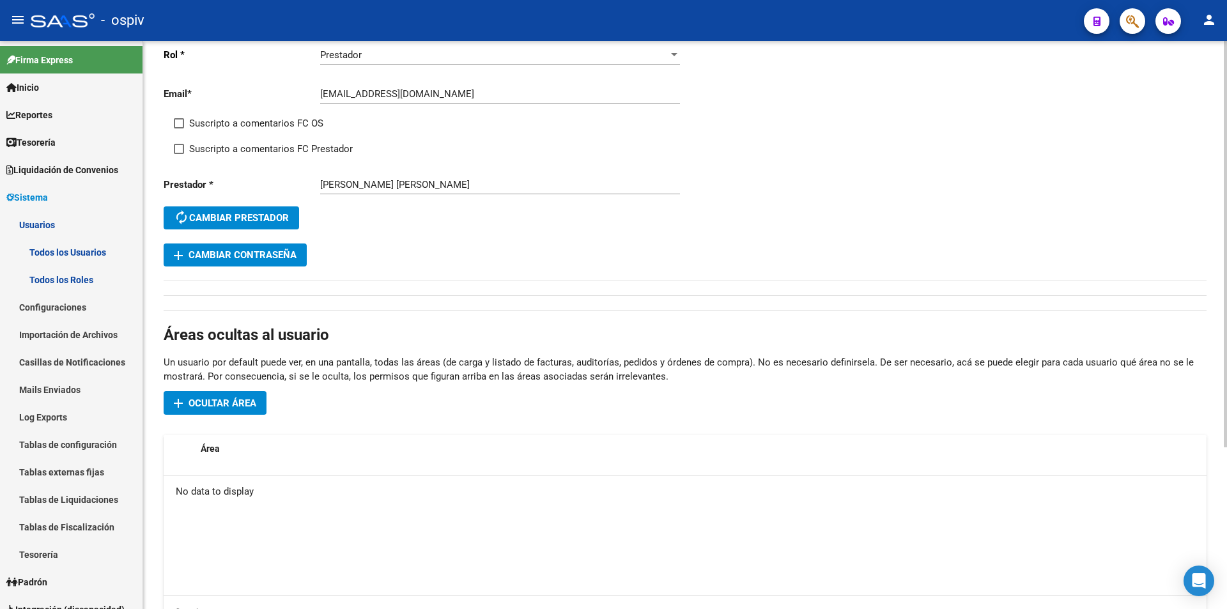
scroll to position [226, 0]
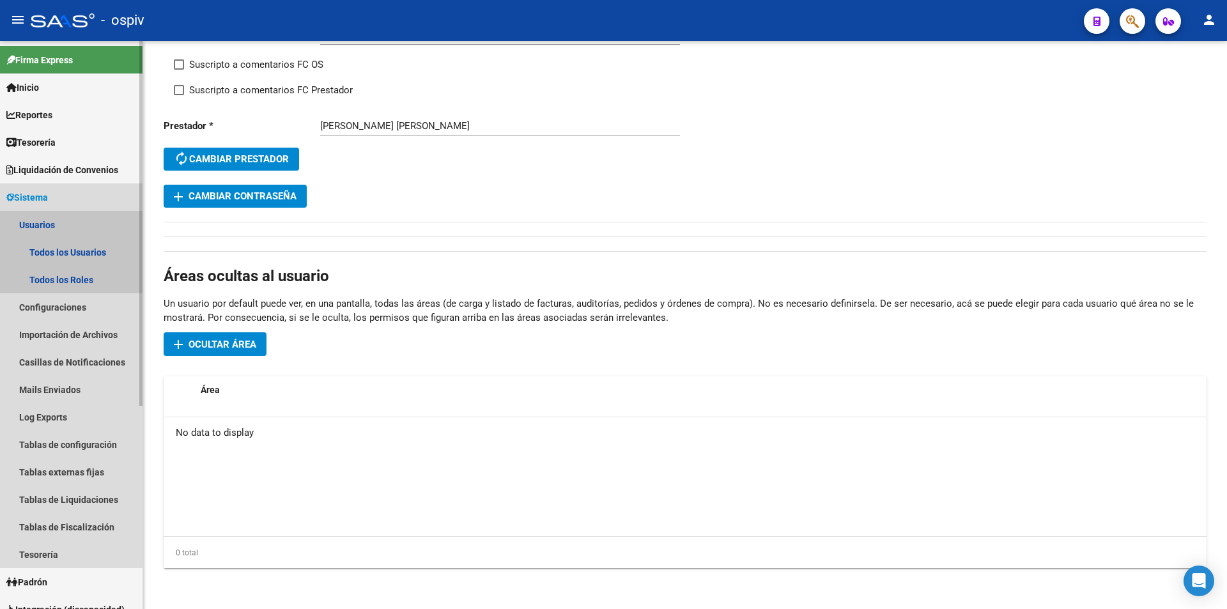
click at [52, 224] on link "Usuarios" at bounding box center [71, 224] width 142 height 27
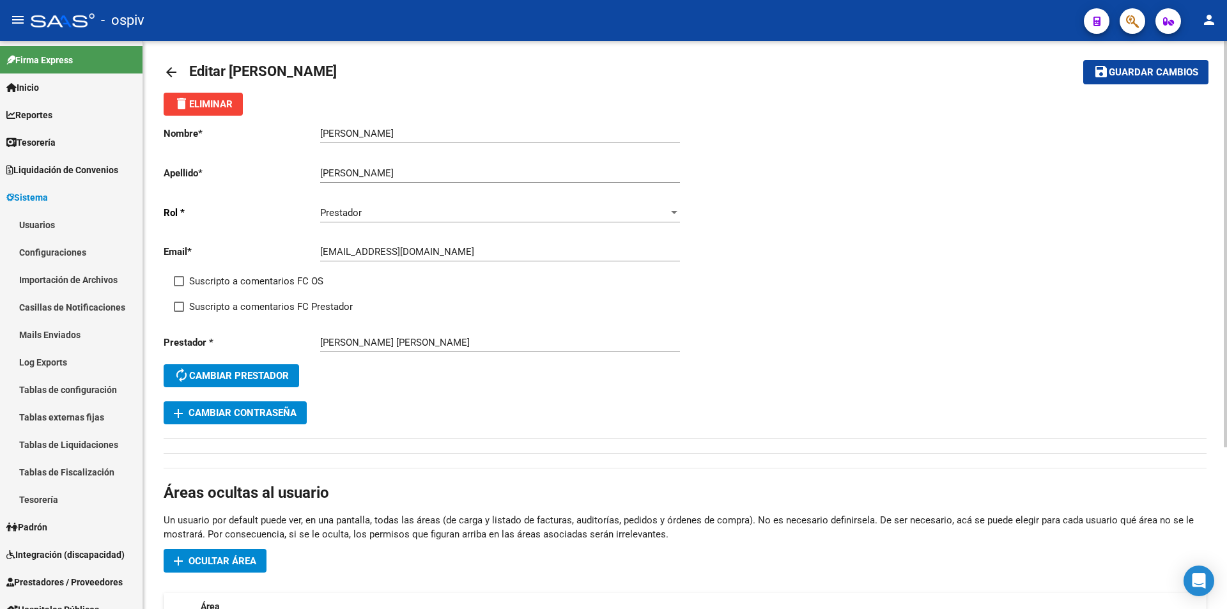
scroll to position [0, 0]
